Goal: Information Seeking & Learning: Learn about a topic

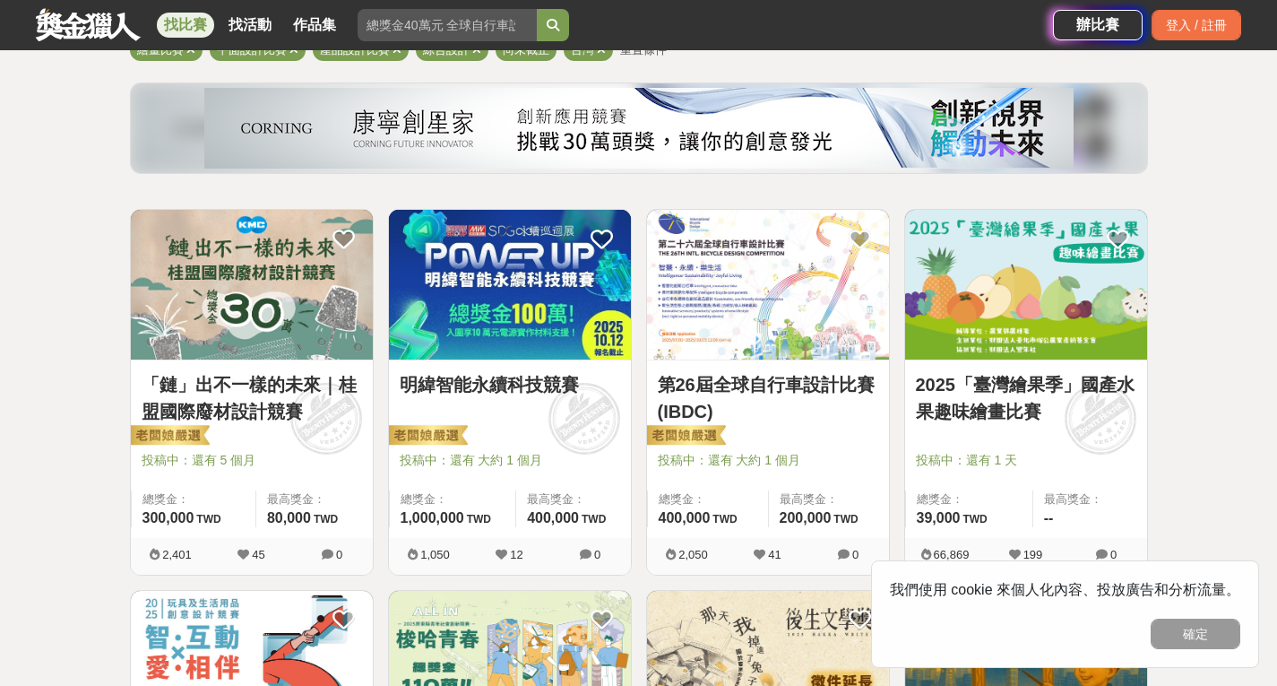
scroll to position [176, 0]
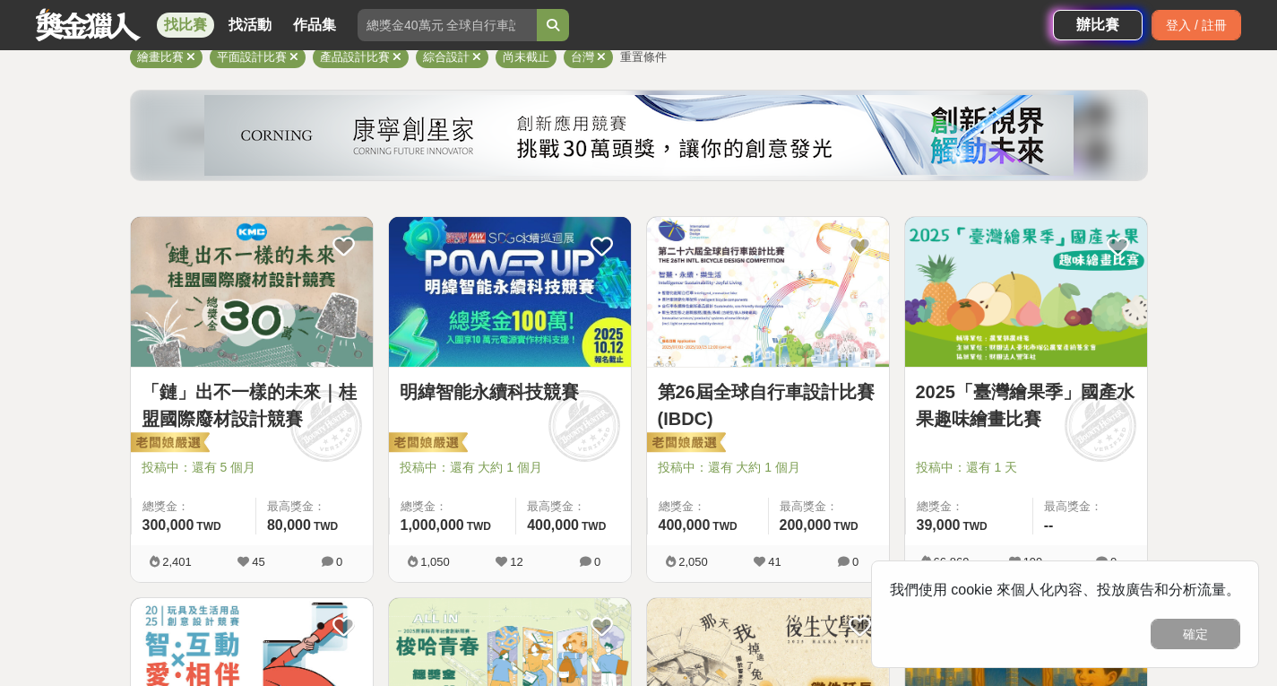
click at [223, 334] on img at bounding box center [252, 292] width 242 height 150
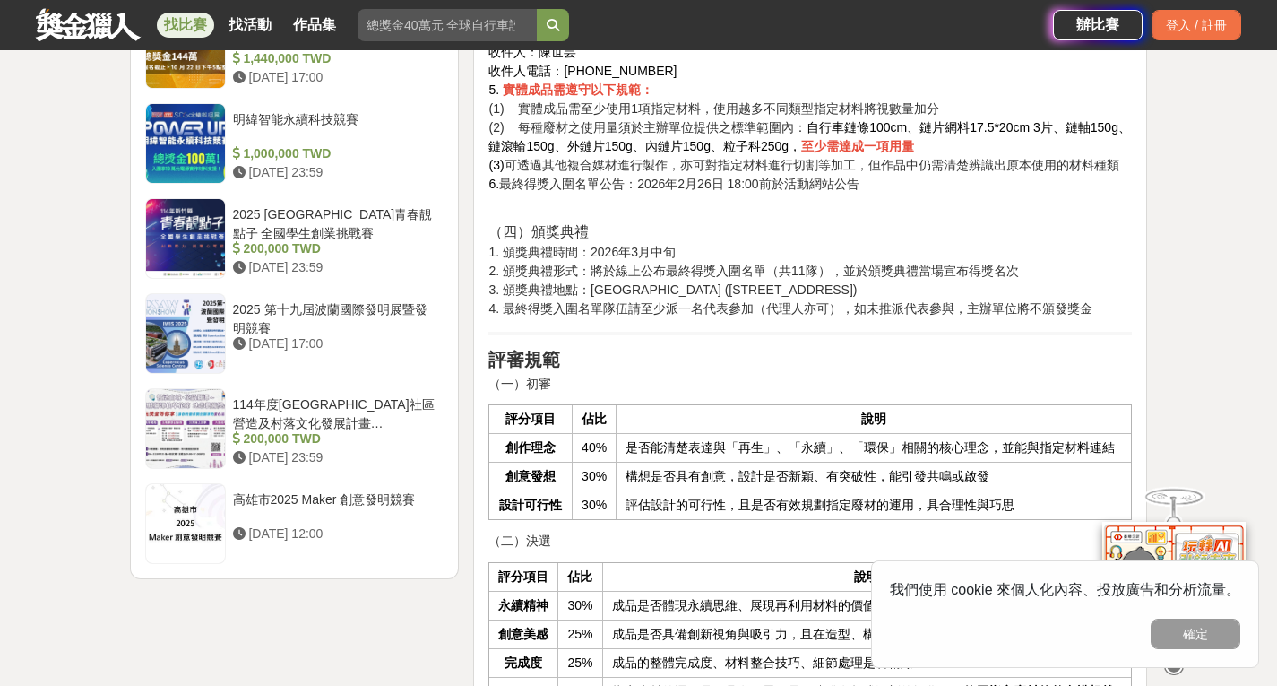
scroll to position [2598, 0]
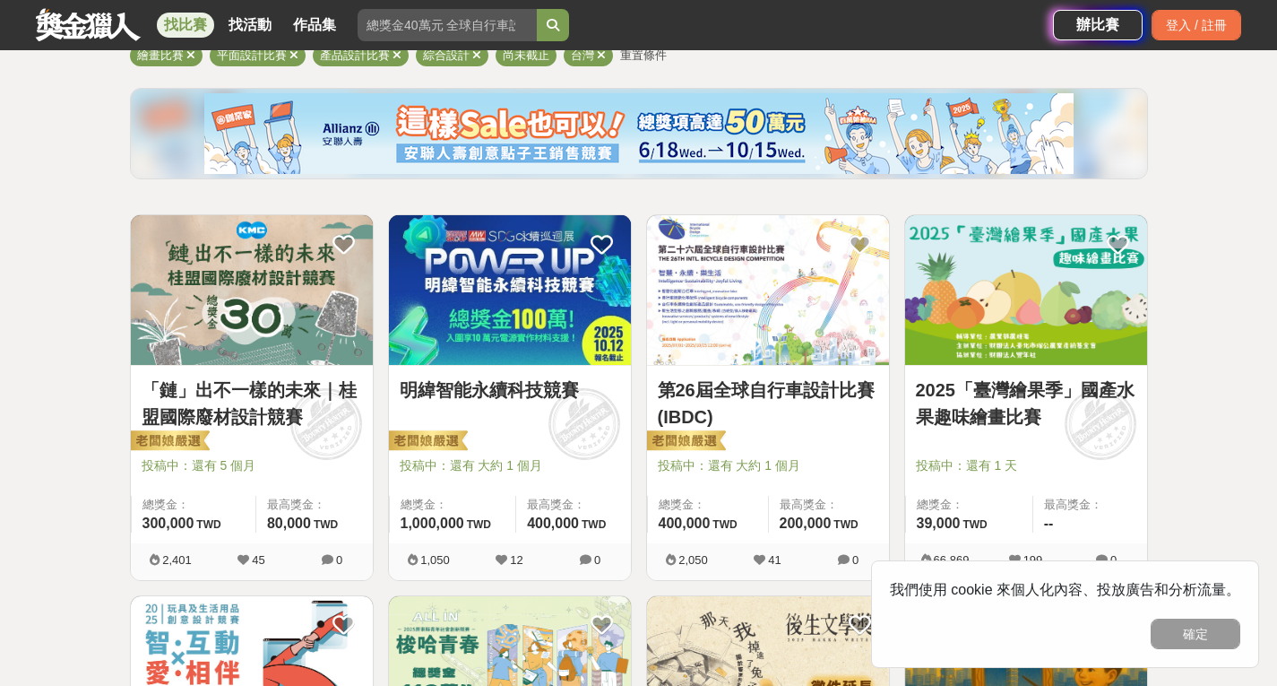
scroll to position [176, 0]
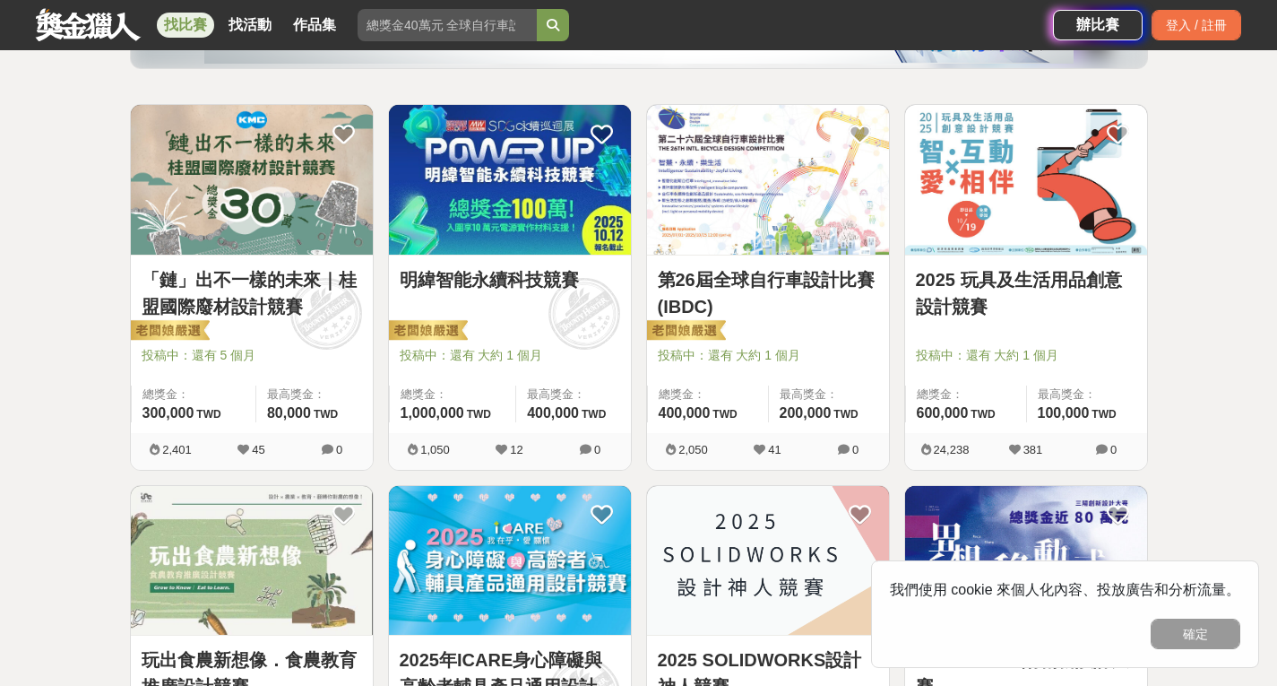
scroll to position [293, 0]
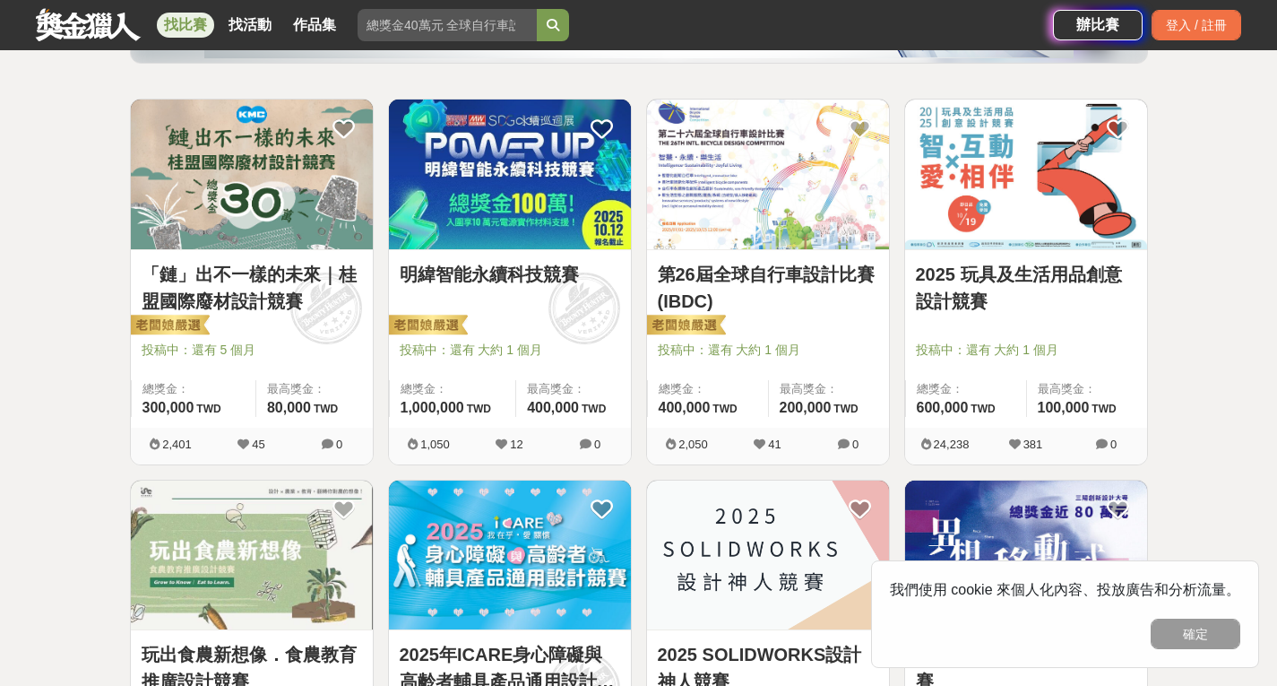
click at [779, 268] on link "第26屆全球自行車設計比賽(IBDC)" at bounding box center [768, 288] width 220 height 54
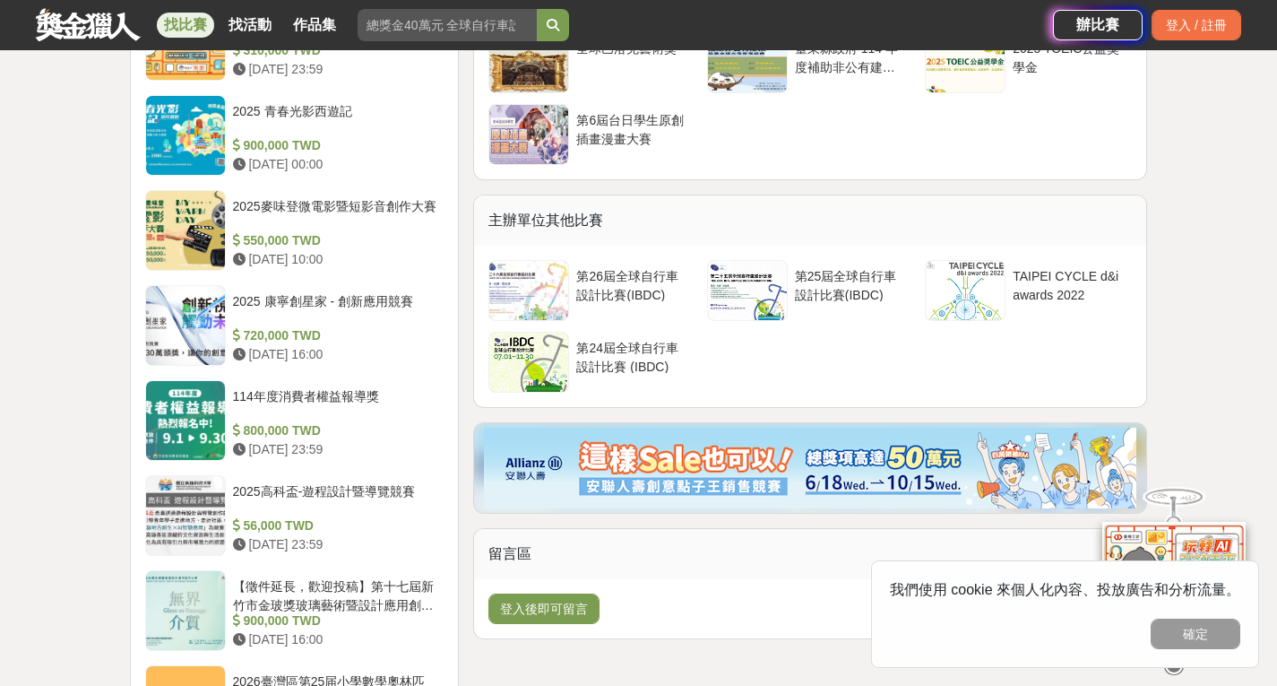
scroll to position [2104, 0]
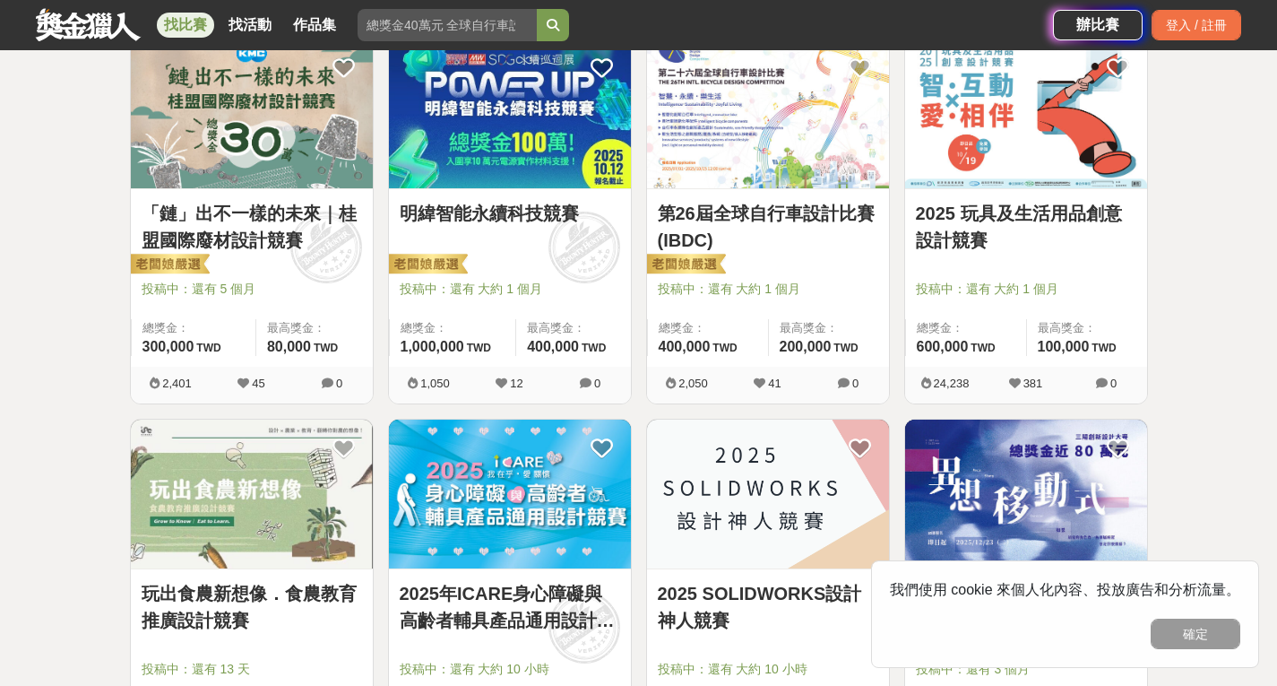
scroll to position [355, 0]
click at [233, 143] on img at bounding box center [252, 113] width 242 height 150
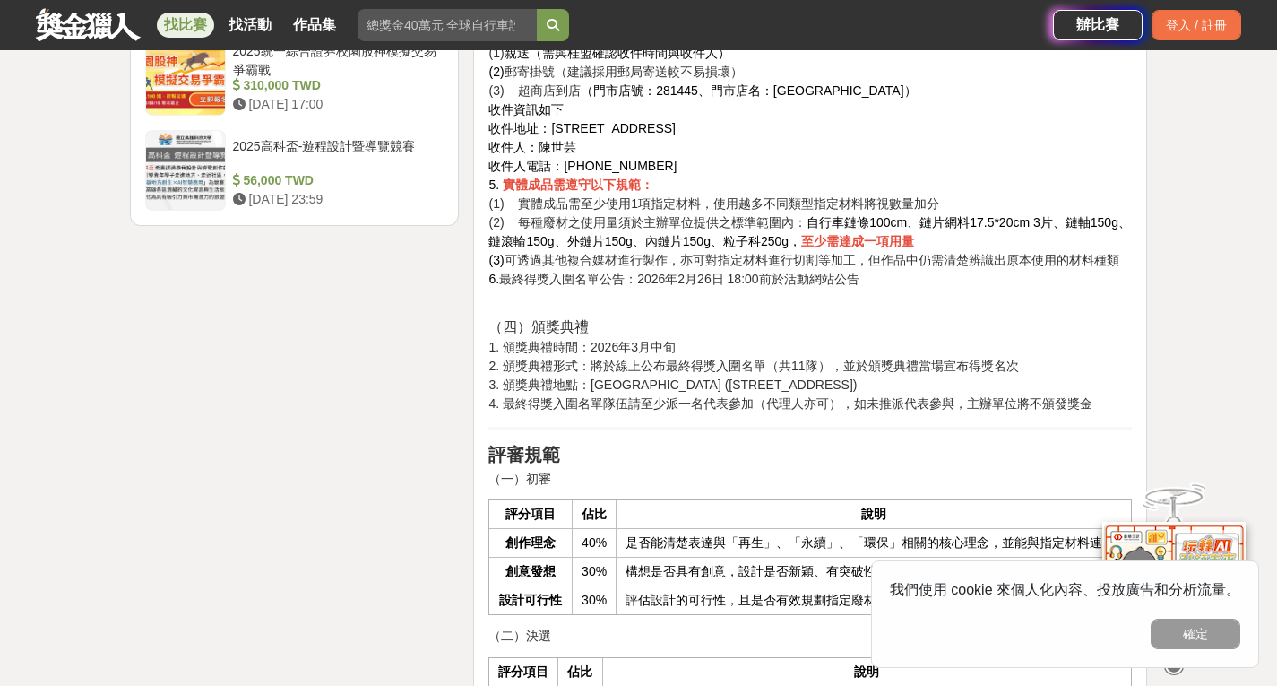
scroll to position [2501, 0]
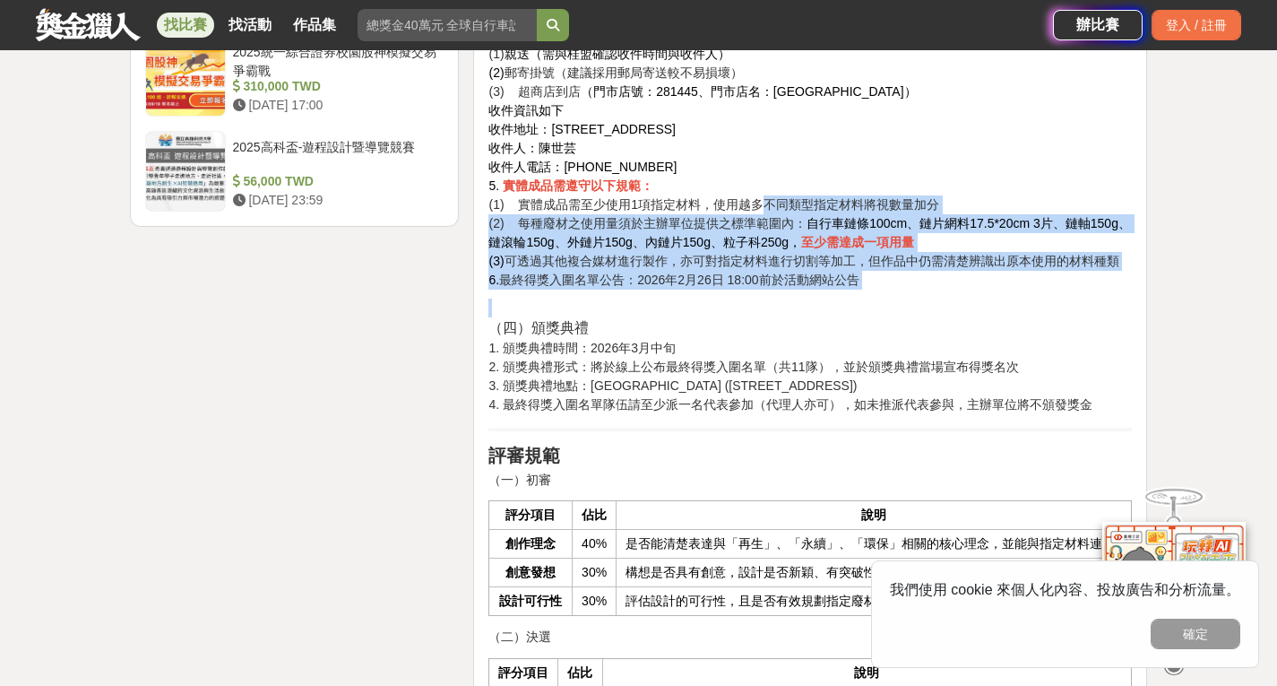
drag, startPoint x: 575, startPoint y: 203, endPoint x: 1019, endPoint y: 313, distance: 457.1
click at [1019, 313] on div "競賽簡介 全球鏈條領導品牌【桂盟國際】，一路以來推動再生經濟與綠色製程， 我們始終相信，只要有創意，廢材也能變黃金！ 本次「鏈」出不一樣的未來｜桂盟國際廢材設…" at bounding box center [809, 347] width 643 height 4461
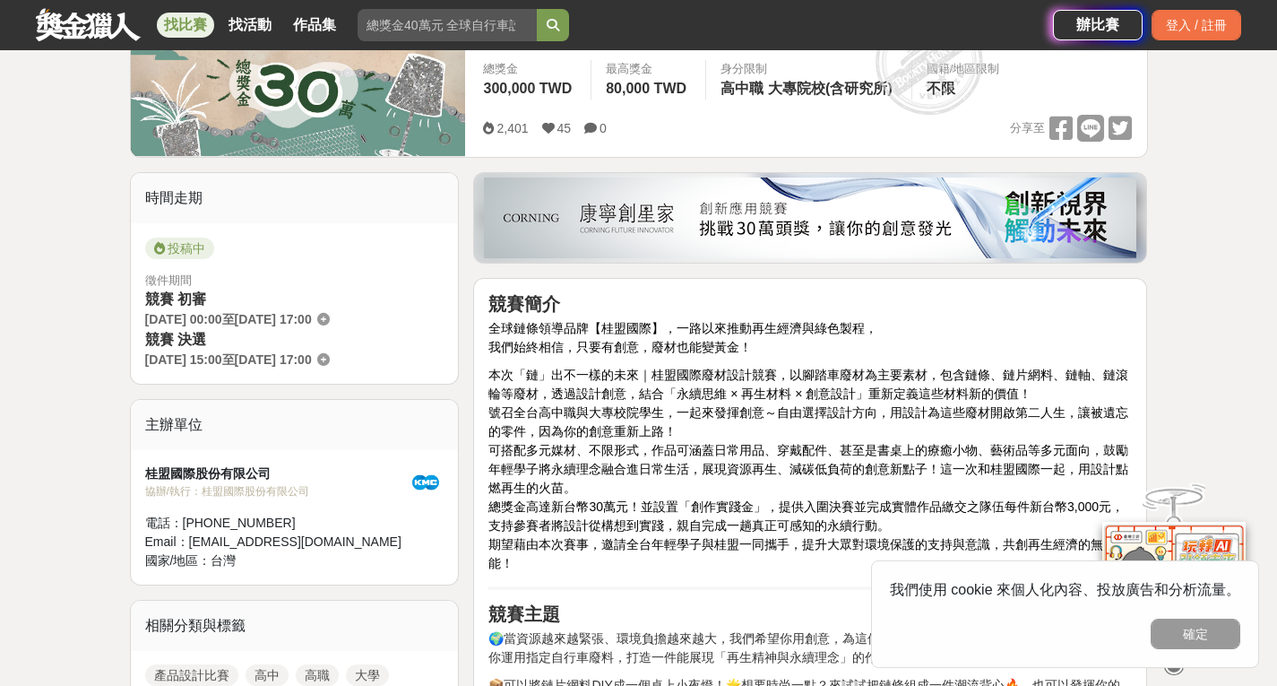
scroll to position [299, 0]
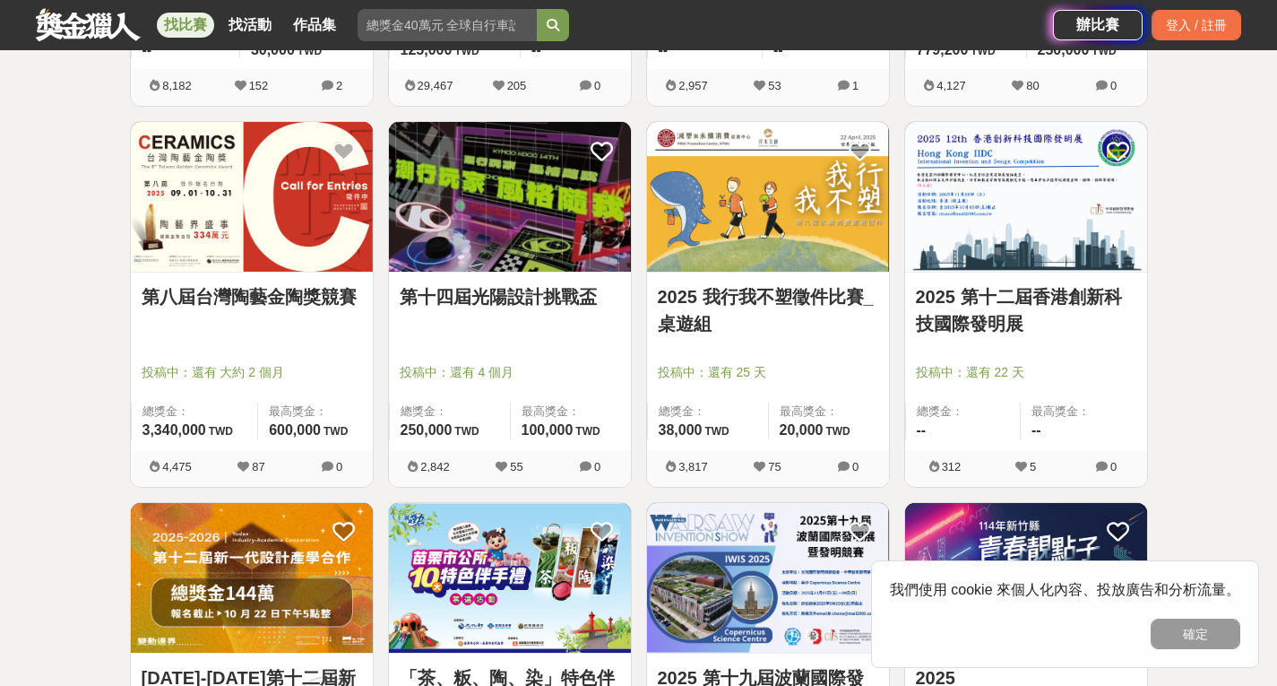
scroll to position [1039, 0]
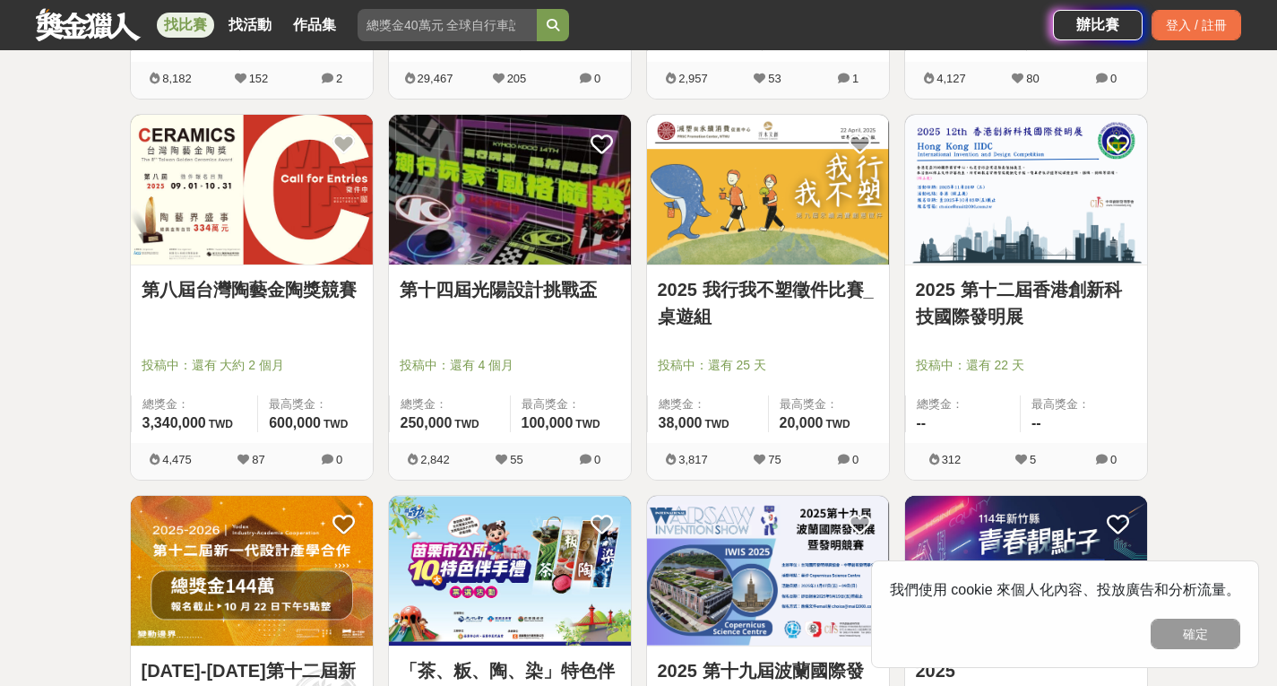
click at [519, 241] on img at bounding box center [510, 190] width 242 height 150
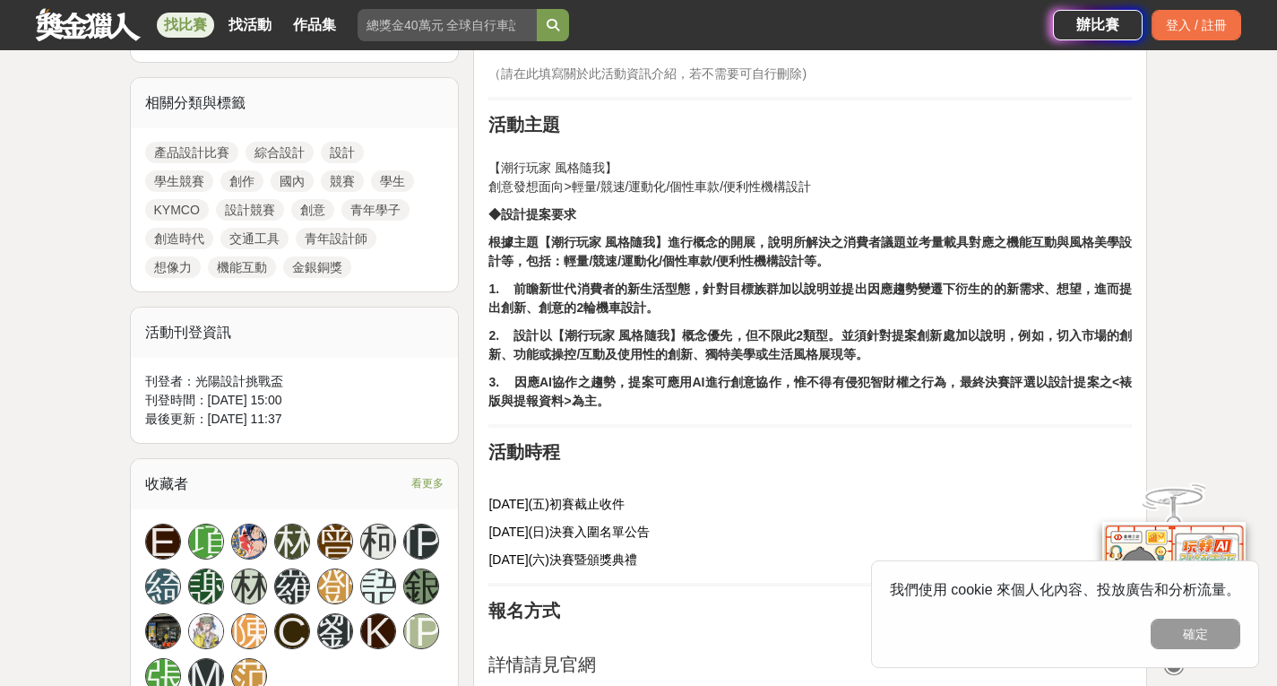
scroll to position [806, 0]
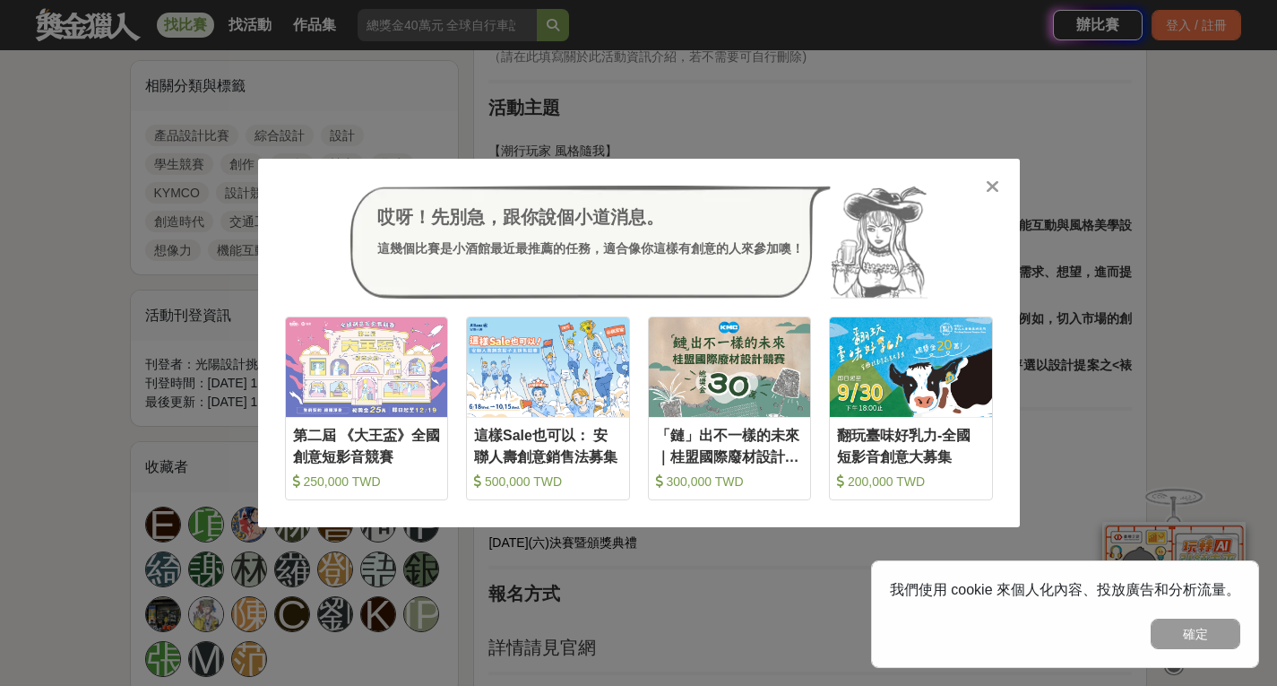
click at [990, 181] on icon at bounding box center [992, 186] width 13 height 18
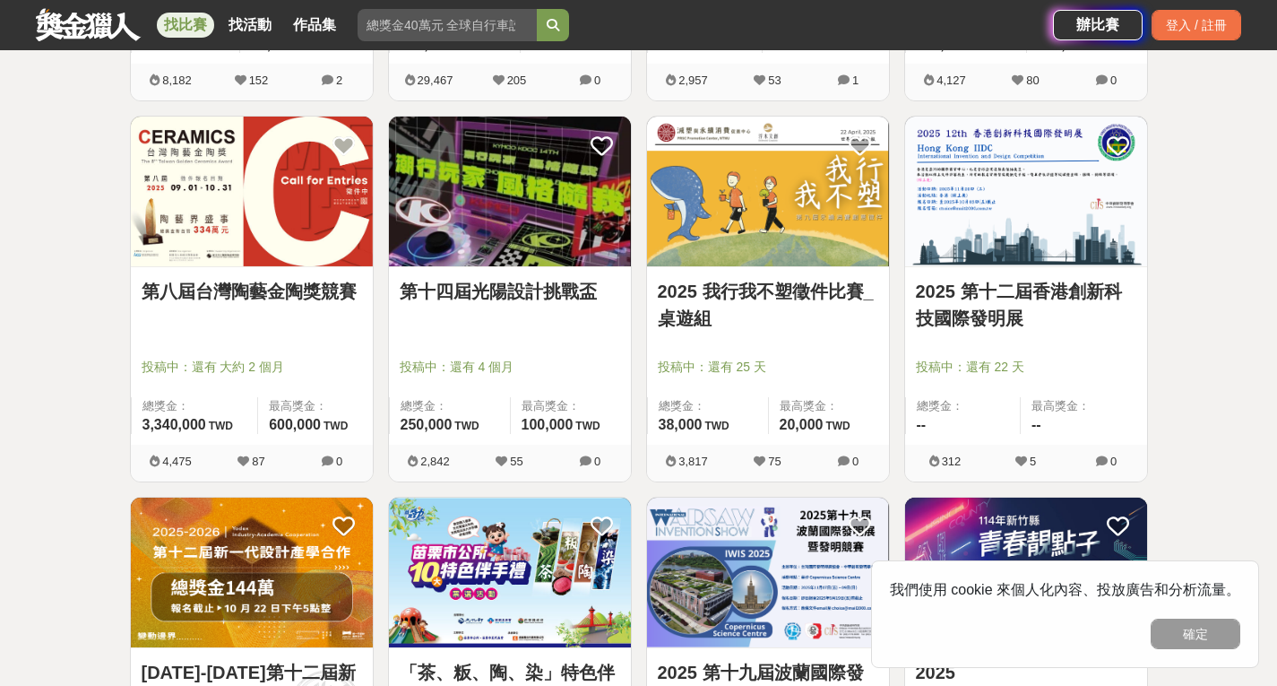
scroll to position [1039, 0]
